Goal: Navigation & Orientation: Find specific page/section

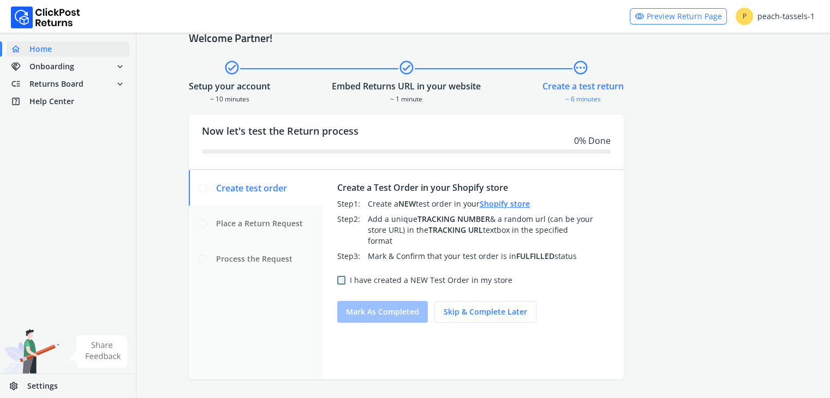
scroll to position [22, 0]
click at [93, 82] on span "low_priority Returns Board expand_more" at bounding box center [68, 83] width 123 height 15
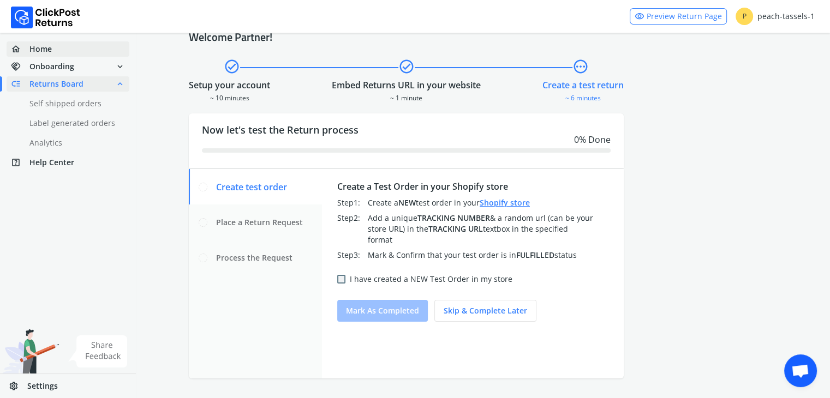
click at [85, 53] on link "home Home" at bounding box center [68, 48] width 123 height 15
